Goal: Navigation & Orientation: Find specific page/section

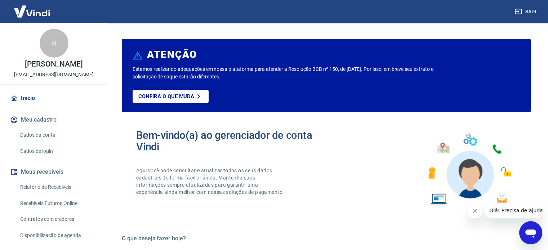
scroll to position [72, 0]
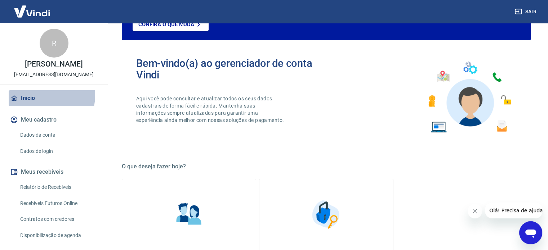
click at [27, 95] on link "Início" at bounding box center [54, 98] width 90 height 16
